Goal: Information Seeking & Learning: Check status

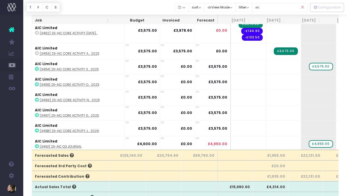
scroll to position [554, 0]
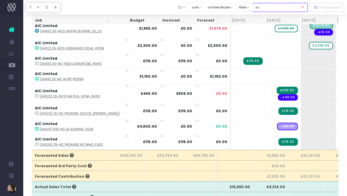
click at [287, 6] on input "aic" at bounding box center [280, 7] width 56 height 9
drag, startPoint x: 284, startPoint y: 6, endPoint x: 259, endPoint y: 6, distance: 25.0
click at [258, 6] on div "Clear Filters Hide Jul 2025 Aug 2025 Sep 2025 Oct 2025 Nov 2025 Dec 2025 Jan 20…" at bounding box center [240, 7] width 133 height 12
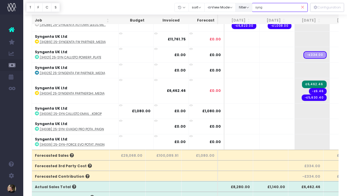
scroll to position [66, 0]
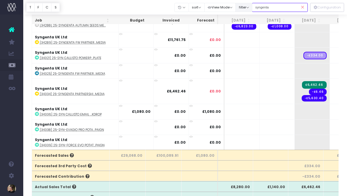
type input "syngenta"
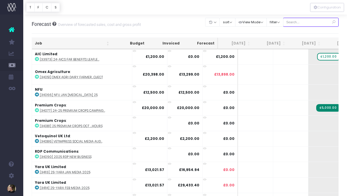
click at [304, 23] on input "text" at bounding box center [311, 22] width 56 height 9
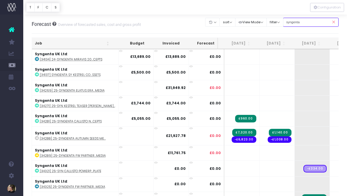
type input "syngenta"
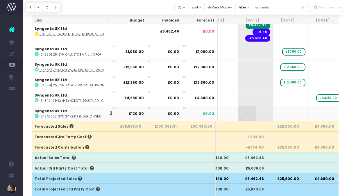
click at [241, 111] on span "+" at bounding box center [246, 113] width 17 height 15
click at [273, 106] on body "Oh my... this is bad. [PERSON_NAME] wasn't able to load this page. Please conta…" at bounding box center [173, 23] width 347 height 196
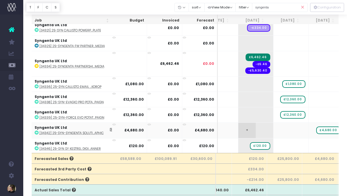
scroll to position [43, 0]
